Goal: Task Accomplishment & Management: Manage account settings

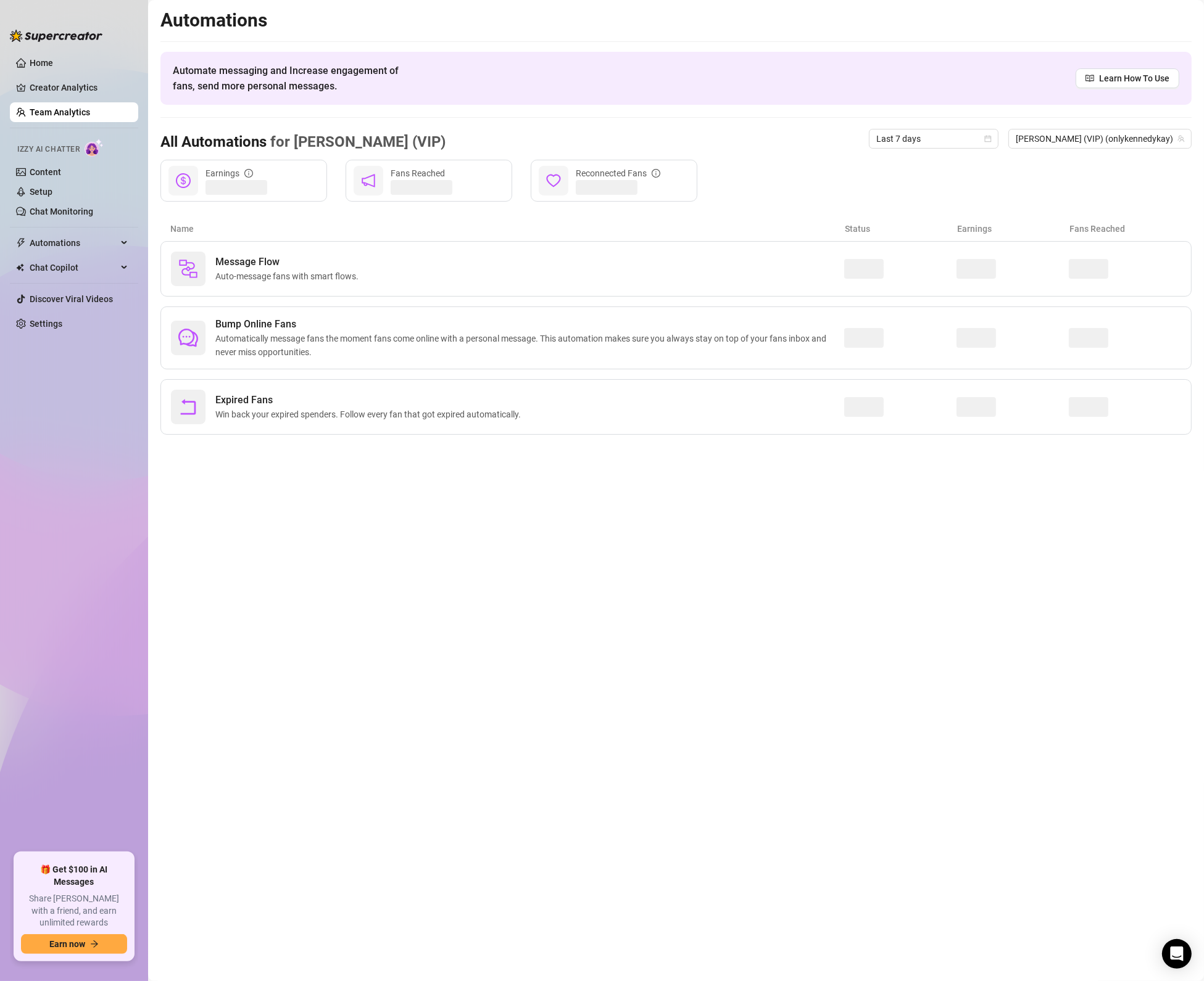
click at [412, 254] on div "Message Flow Auto-message fans with smart flows." at bounding box center [508, 269] width 673 height 35
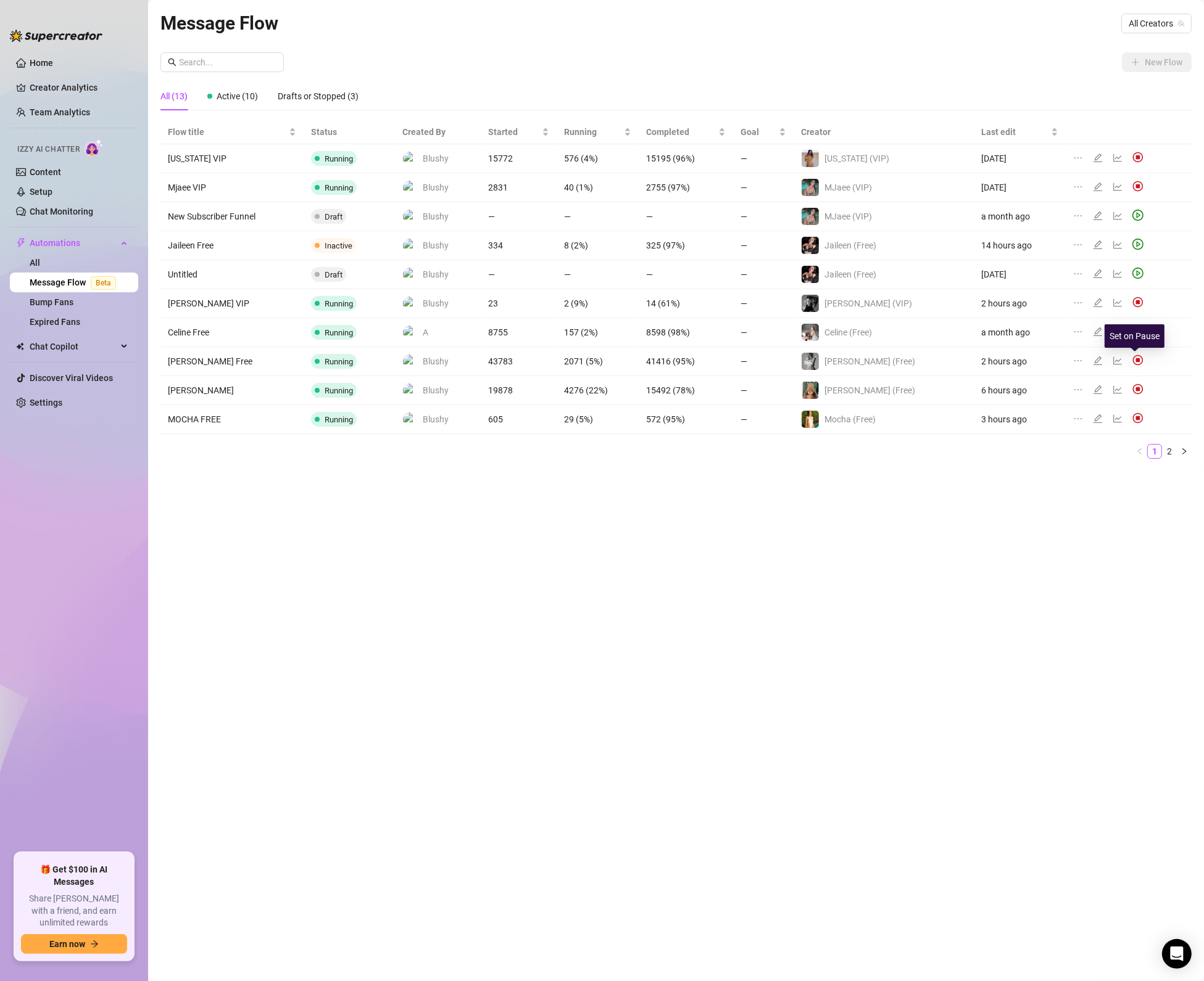
click at [1133, 359] on img at bounding box center [1138, 361] width 11 height 11
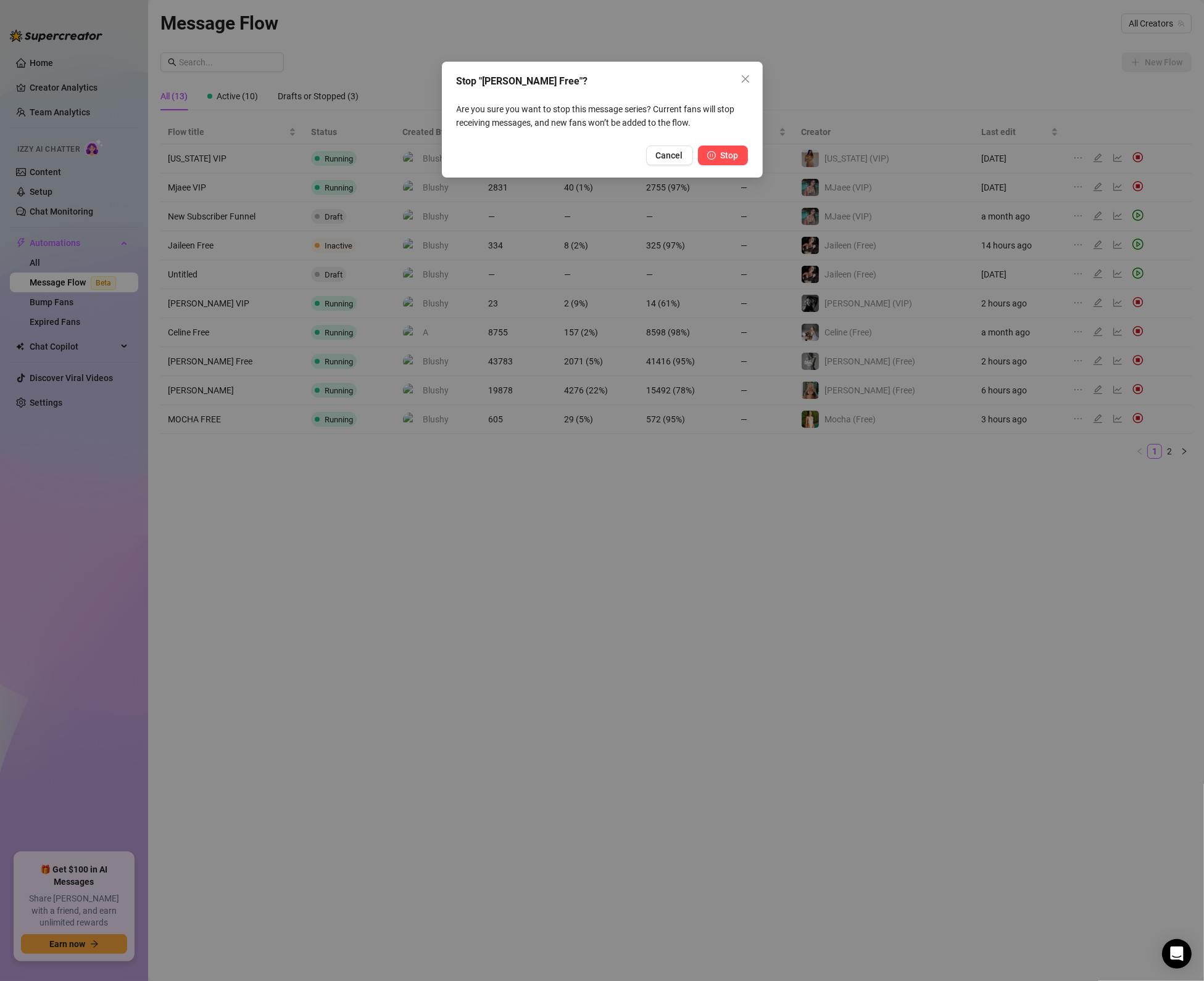
click at [720, 146] on button "Stop" at bounding box center [723, 155] width 50 height 20
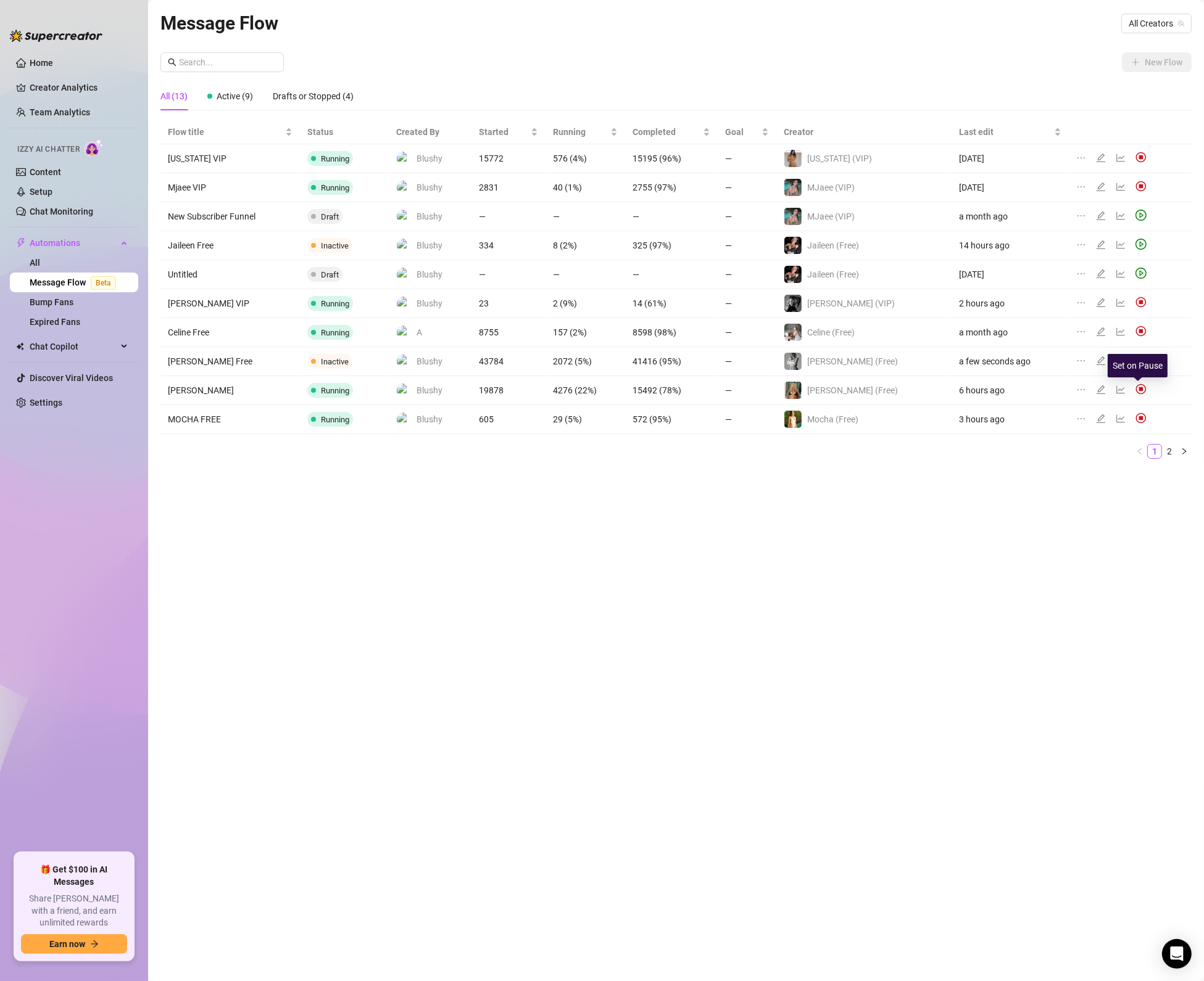
click at [1138, 368] on div "Set on Pause" at bounding box center [1137, 366] width 60 height 23
click at [1136, 363] on icon "play-circle" at bounding box center [1141, 361] width 11 height 11
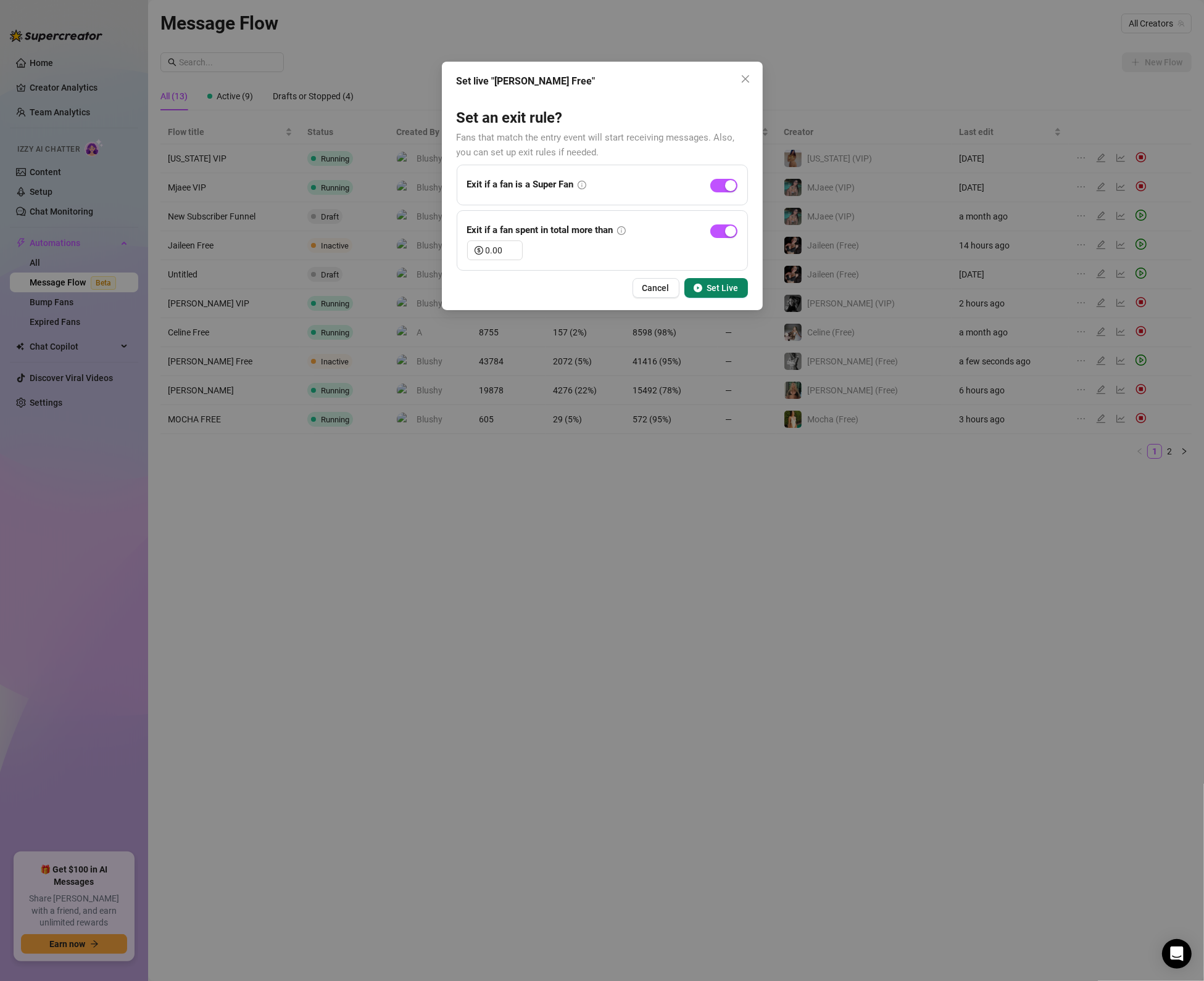
click at [709, 291] on span "Set Live" at bounding box center [723, 288] width 32 height 10
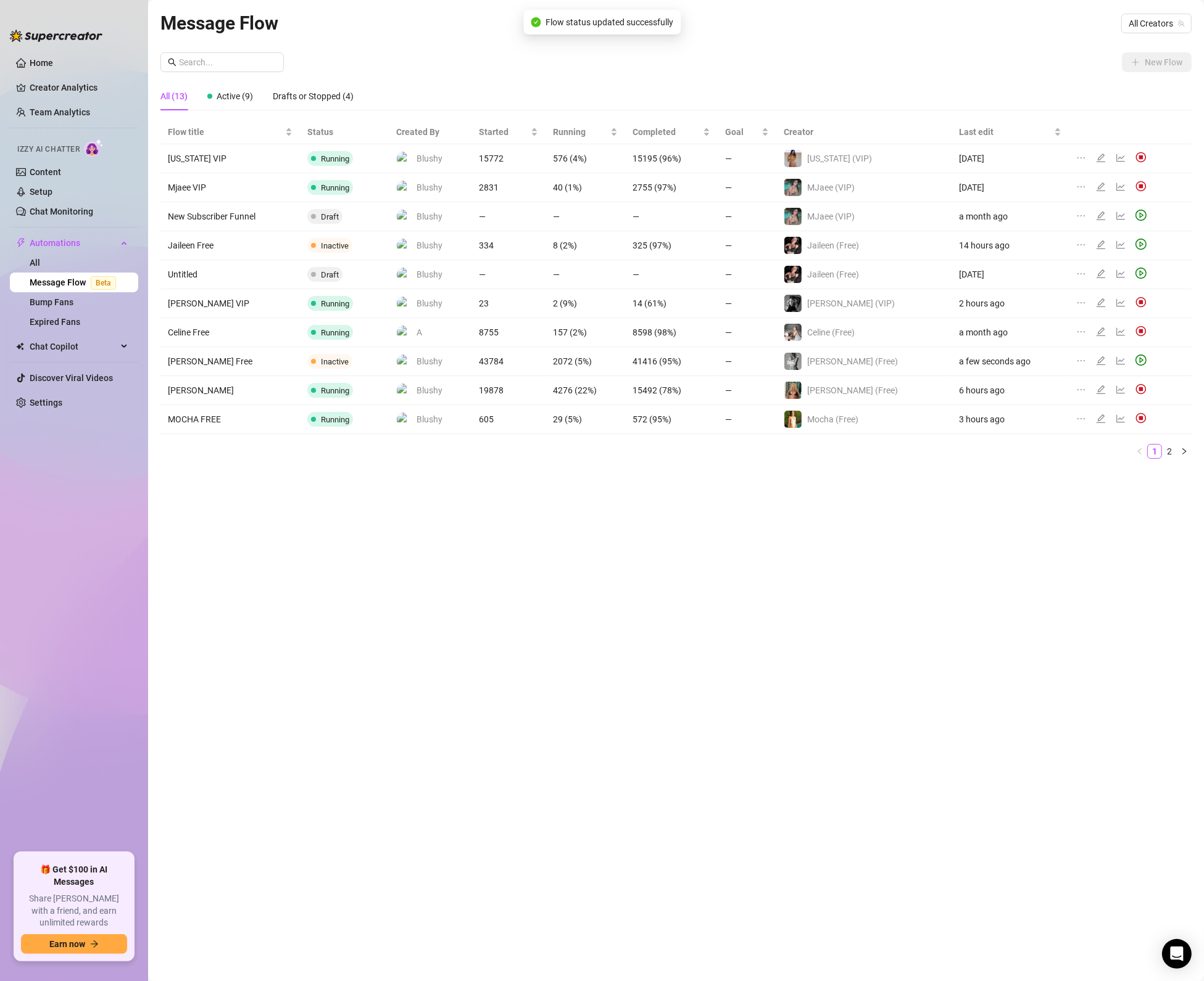
click at [1144, 300] on span at bounding box center [1143, 302] width 16 height 11
click at [1137, 304] on img at bounding box center [1141, 302] width 11 height 11
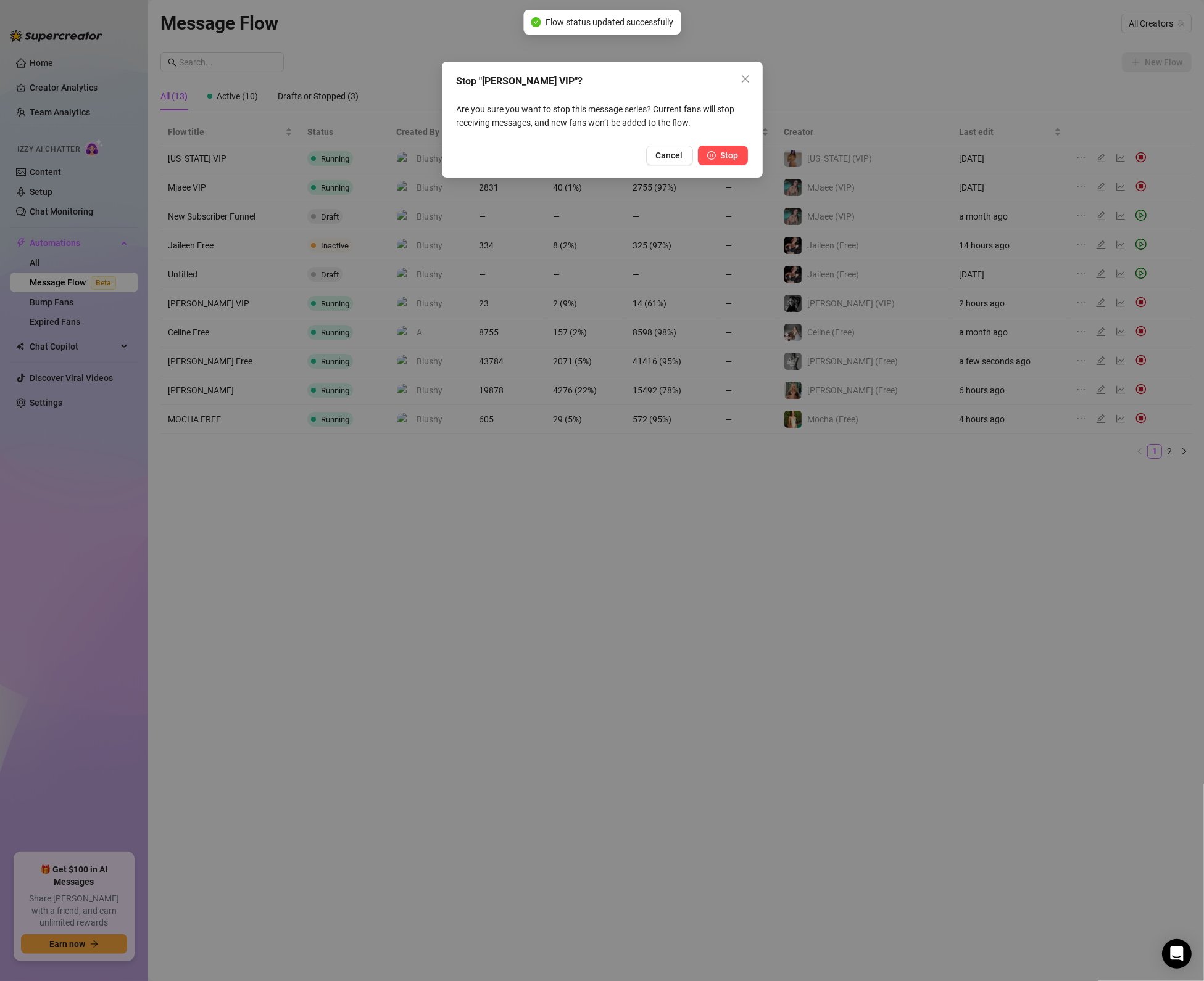
click at [723, 148] on button "Stop" at bounding box center [723, 155] width 50 height 20
